Goal: Check status: Check status

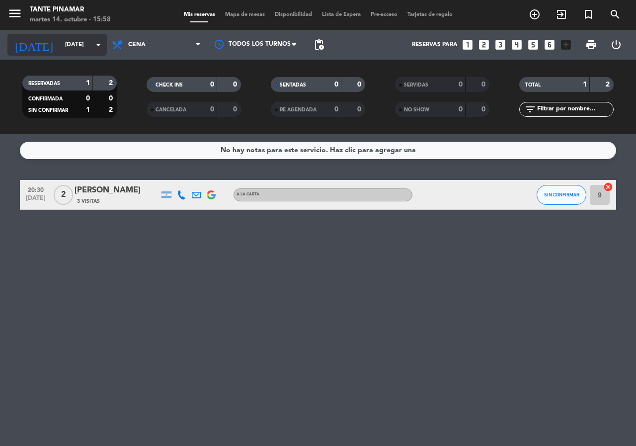
click at [60, 46] on input "[DATE]" at bounding box center [99, 44] width 79 height 17
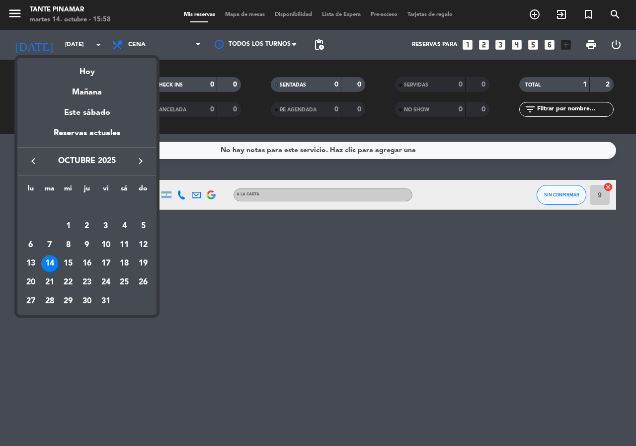
click at [49, 46] on div at bounding box center [318, 223] width 636 height 446
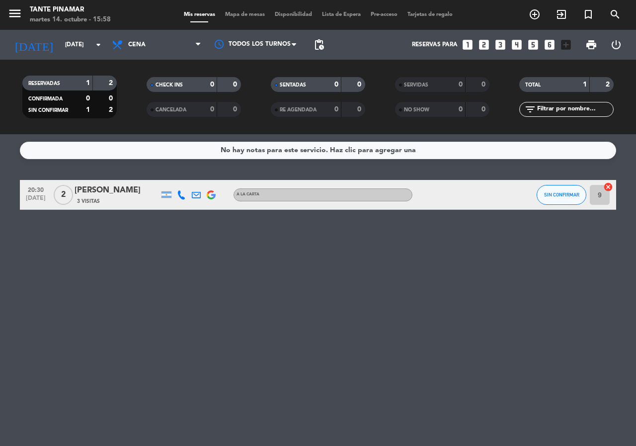
click at [60, 46] on input "[DATE]" at bounding box center [99, 44] width 79 height 17
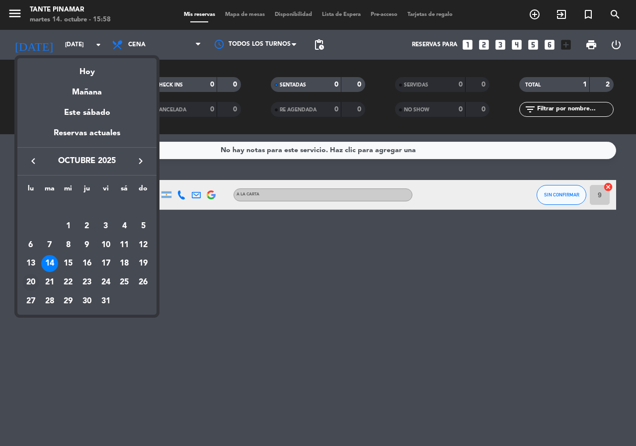
click at [33, 278] on div "20" at bounding box center [30, 282] width 17 height 17
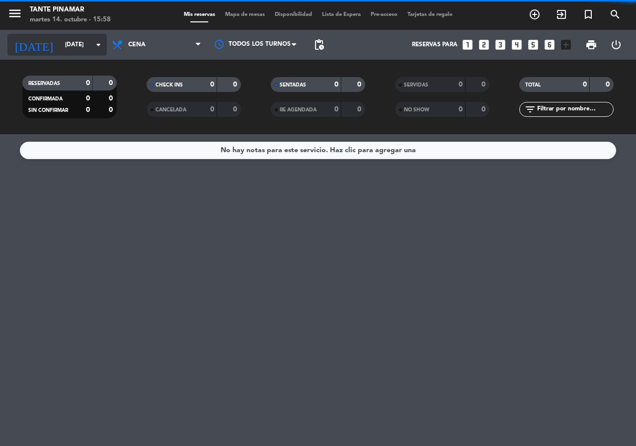
click at [92, 43] on icon "arrow_drop_down" at bounding box center [98, 45] width 12 height 12
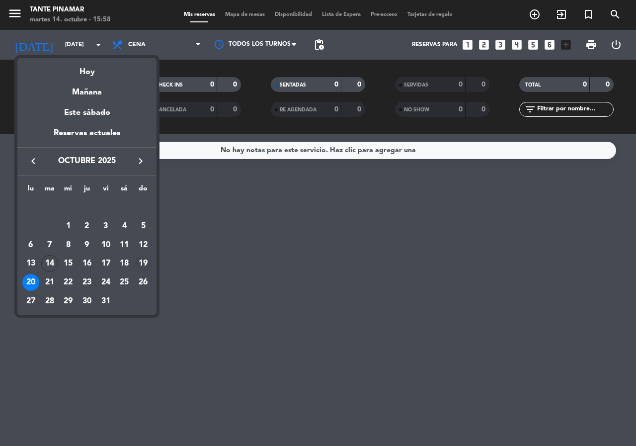
click at [145, 259] on div "19" at bounding box center [143, 263] width 17 height 17
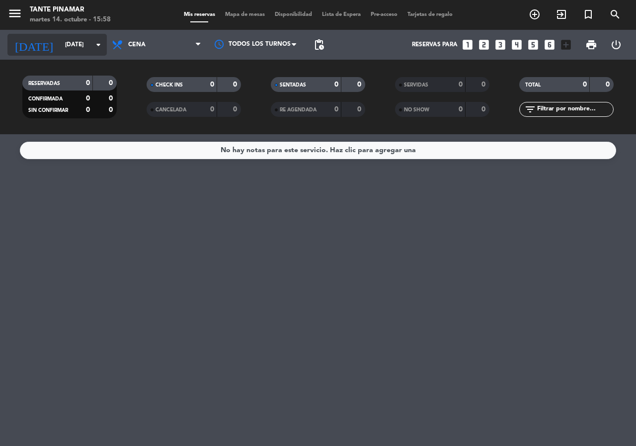
click at [89, 51] on input "[DATE]" at bounding box center [99, 44] width 79 height 17
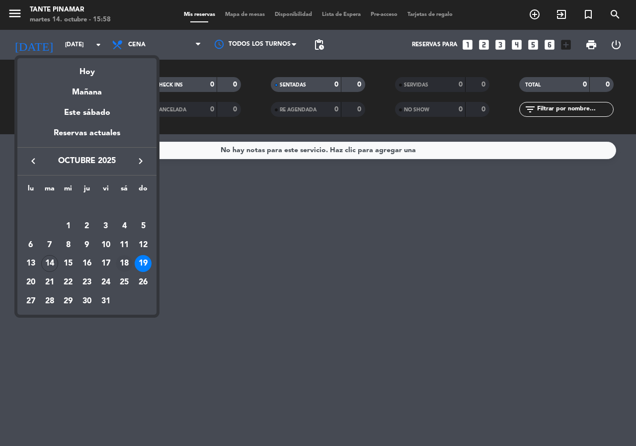
click at [125, 262] on div "18" at bounding box center [124, 263] width 17 height 17
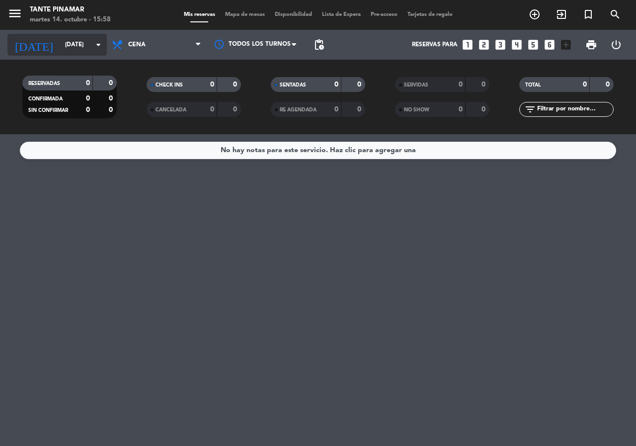
click at [89, 51] on input "[DATE]" at bounding box center [99, 44] width 79 height 17
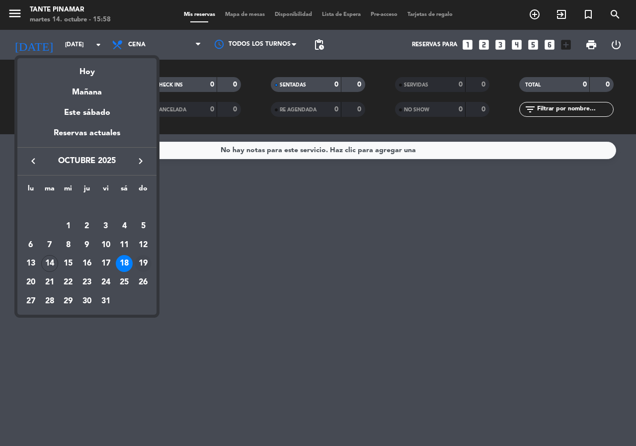
click at [140, 264] on div "19" at bounding box center [143, 263] width 17 height 17
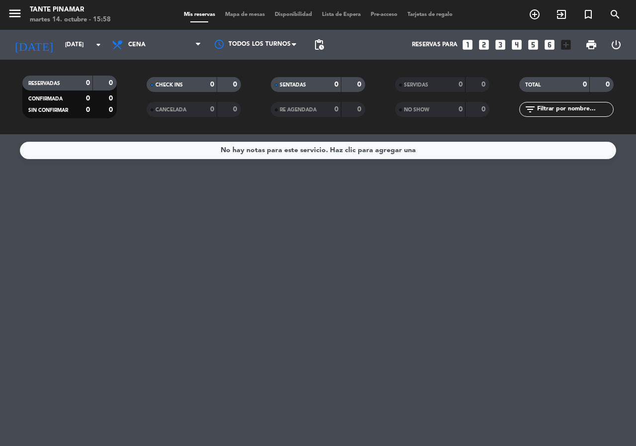
type input "[DATE]"
click at [195, 42] on span "Cena" at bounding box center [156, 45] width 99 height 22
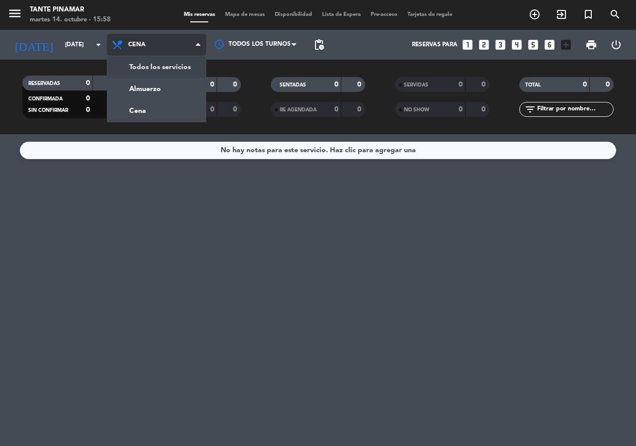
click at [163, 70] on div "menu Tante Pinamar [DATE] 14. octubre - 15:58 Mis reservas Mapa de mesas Dispon…" at bounding box center [318, 67] width 636 height 134
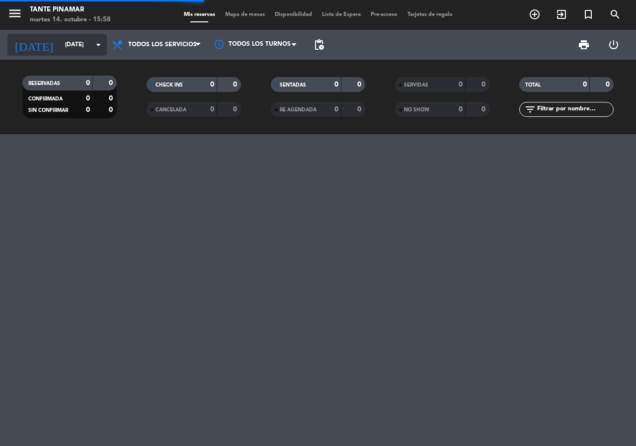
click at [75, 48] on input "[DATE]" at bounding box center [99, 44] width 79 height 17
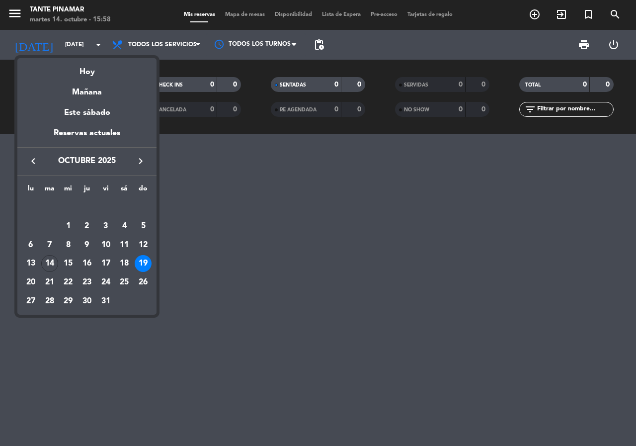
click at [142, 258] on div "19" at bounding box center [143, 263] width 17 height 17
